Goal: Task Accomplishment & Management: Use online tool/utility

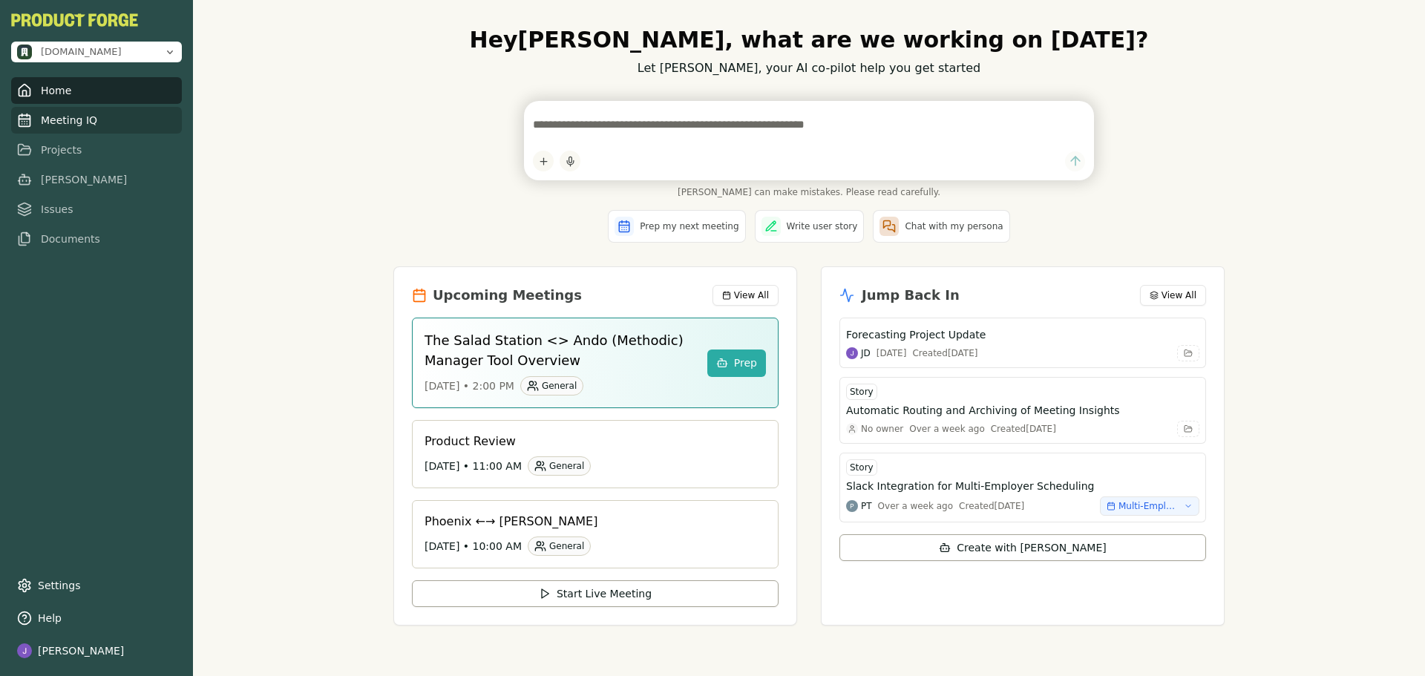
click at [89, 123] on link "Meeting IQ" at bounding box center [96, 120] width 171 height 27
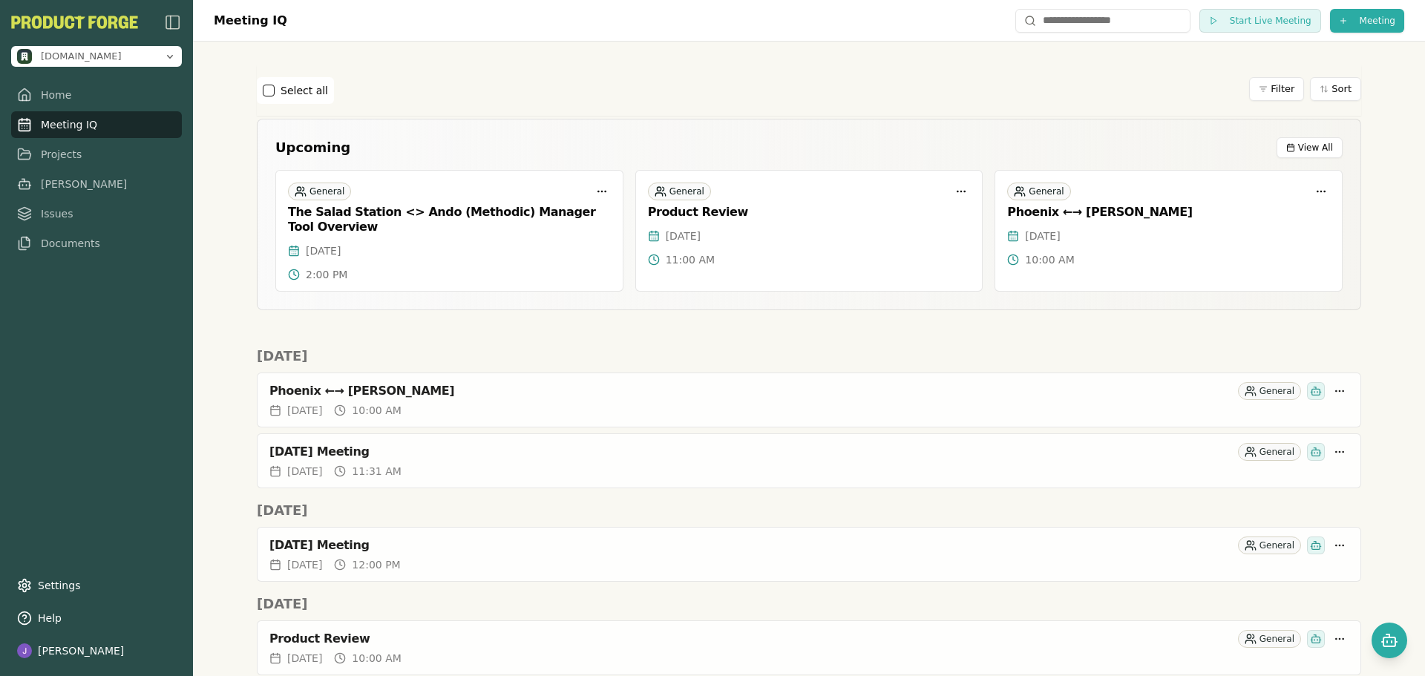
drag, startPoint x: 1255, startPoint y: 27, endPoint x: 1233, endPoint y: 76, distance: 53.1
click at [1258, 134] on div "Meeting IQ Start Live Meeting Meeting Select all Filter Sort Upcoming View All …" at bounding box center [809, 338] width 1232 height 676
click at [1364, 22] on html "[DOMAIN_NAME] Home Meeting IQ Projects [PERSON_NAME] Issues Documents Settings …" at bounding box center [712, 338] width 1425 height 676
click at [1218, 16] on html "[DOMAIN_NAME] Home Meeting IQ Projects [PERSON_NAME] Issues Documents Settings …" at bounding box center [712, 338] width 1425 height 676
click at [1242, 28] on button "Start Live Meeting" at bounding box center [1260, 21] width 122 height 24
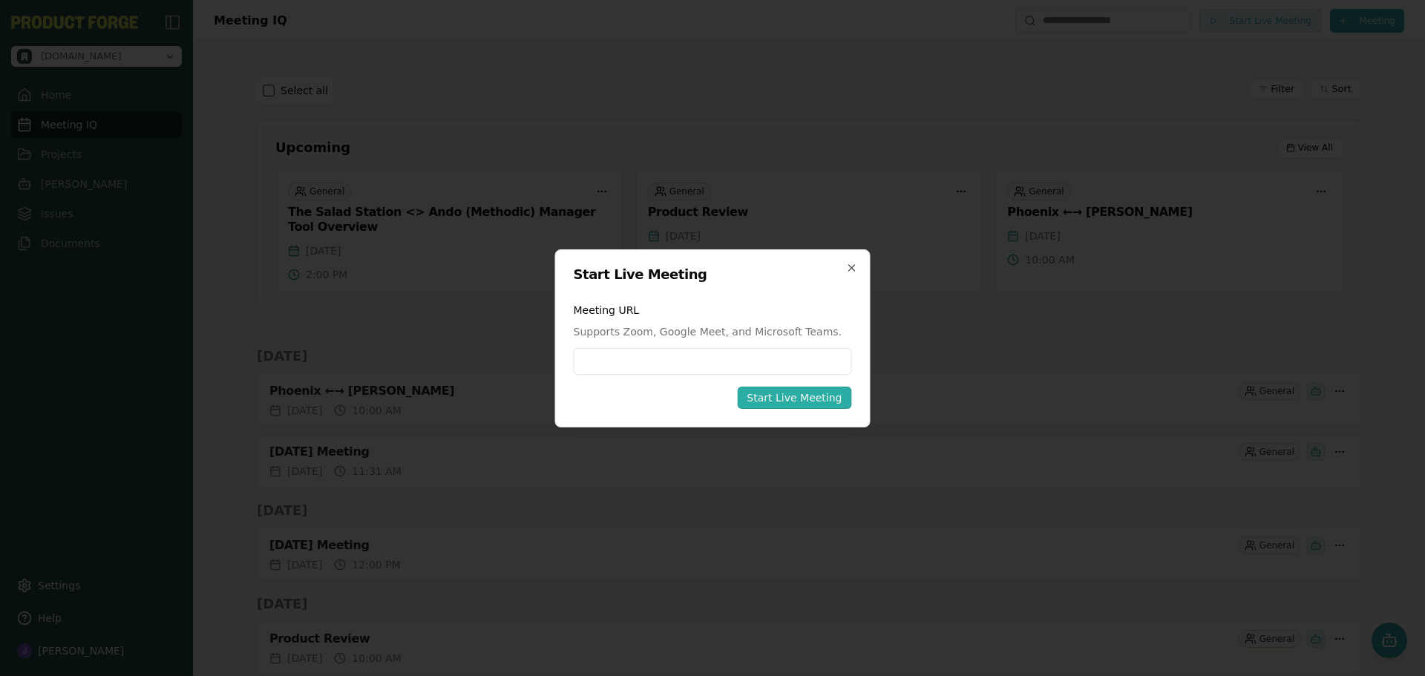
click at [638, 353] on input at bounding box center [713, 361] width 278 height 27
type input "**********"
click at [815, 393] on div "Start Live Meeting" at bounding box center [794, 397] width 95 height 15
